Goal: Information Seeking & Learning: Learn about a topic

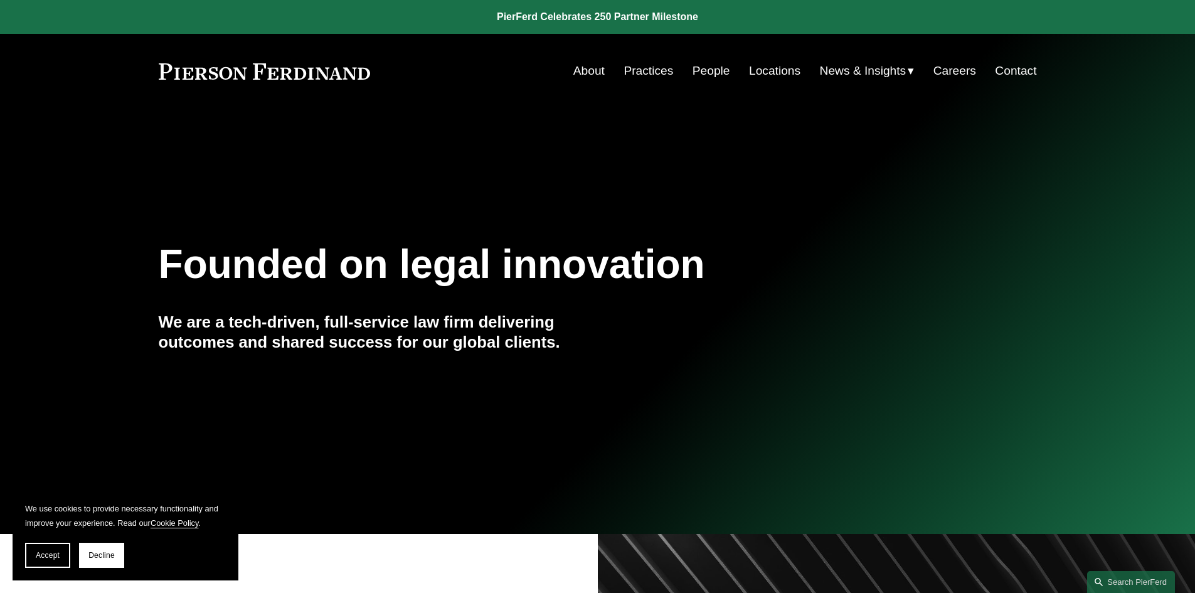
click at [600, 67] on nav "About Practices People Locations News & Insights News Insights Blogs Careers Co…" at bounding box center [805, 71] width 464 height 24
drag, startPoint x: 380, startPoint y: 72, endPoint x: 206, endPoint y: 73, distance: 173.8
click at [207, 73] on div "About Practices People Locations News & Insights News" at bounding box center [598, 71] width 878 height 24
click at [591, 70] on link "About" at bounding box center [588, 71] width 31 height 24
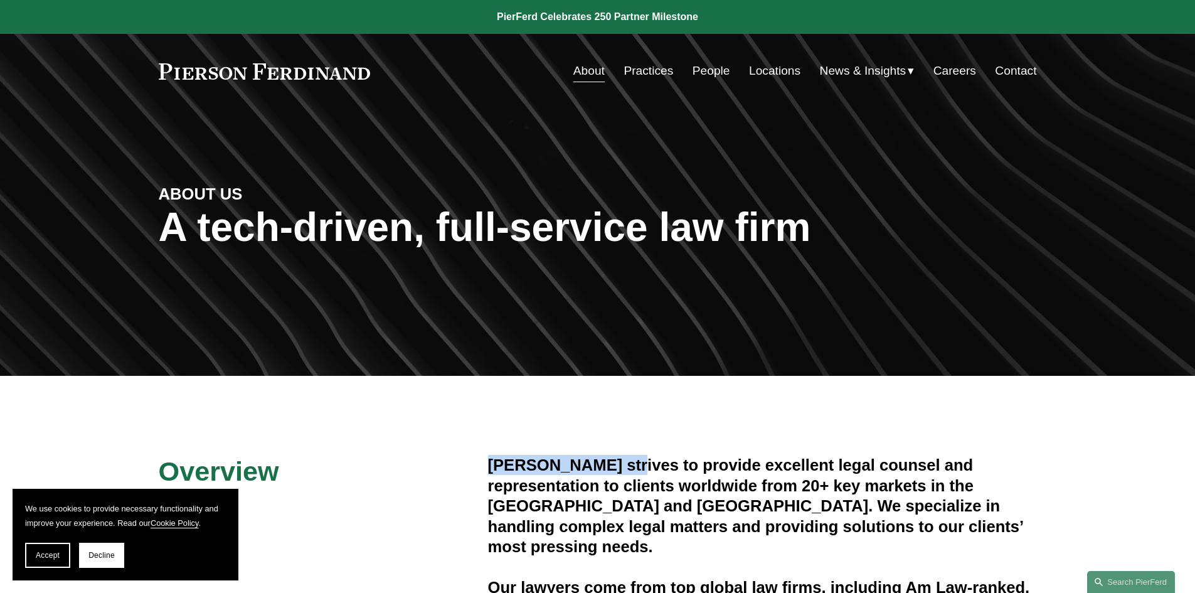
drag, startPoint x: 490, startPoint y: 464, endPoint x: 626, endPoint y: 464, distance: 136.1
click at [626, 464] on h4 "Pierson Ferdinand strives to provide excellent legal counsel and representation…" at bounding box center [762, 506] width 549 height 102
copy h4 "Pierson Ferdinand"
